Goal: Task Accomplishment & Management: Use online tool/utility

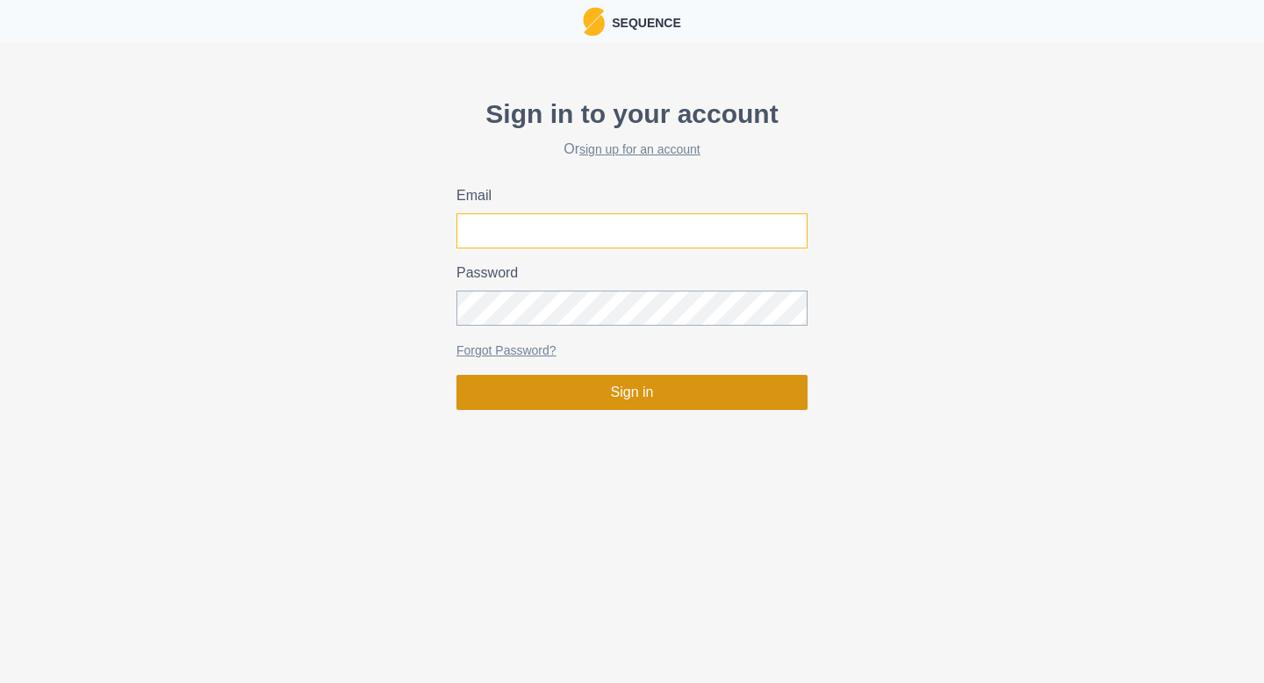
type input "[EMAIL_ADDRESS][DOMAIN_NAME]"
click at [705, 404] on button "Sign in" at bounding box center [631, 392] width 351 height 35
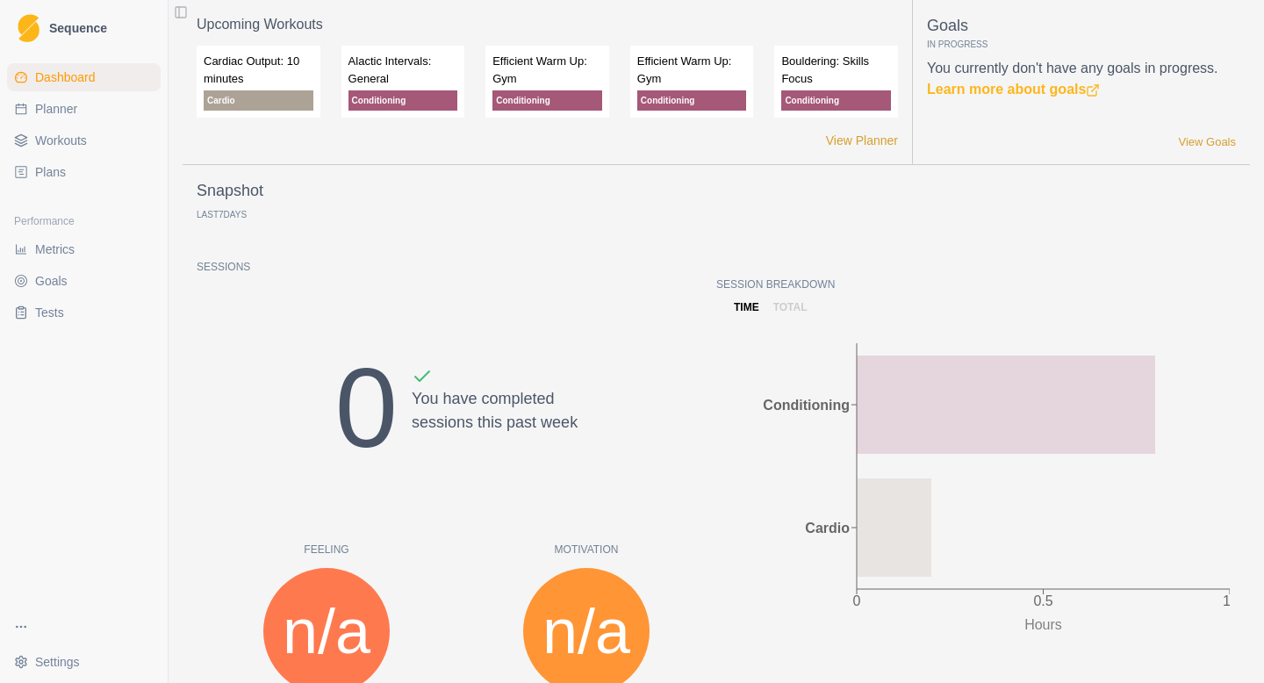
click at [41, 147] on span "Workouts" at bounding box center [61, 141] width 52 height 18
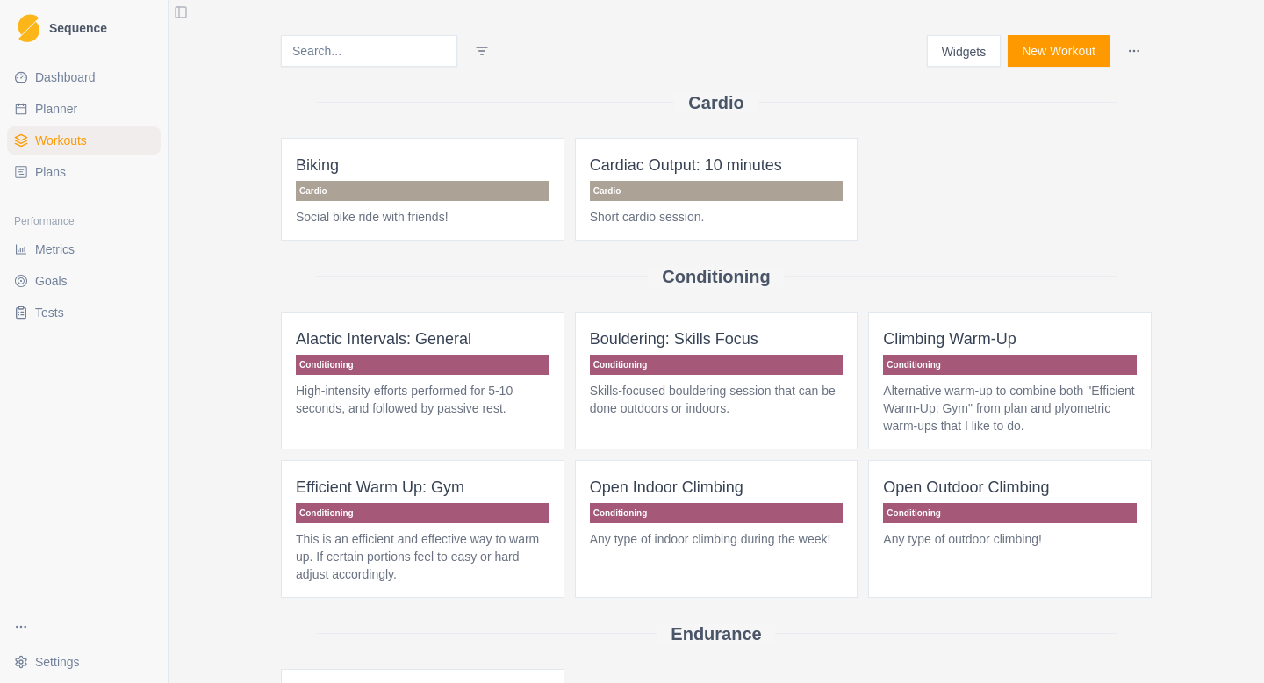
click at [54, 113] on span "Planner" at bounding box center [56, 109] width 42 height 18
select select "month"
